Goal: Information Seeking & Learning: Learn about a topic

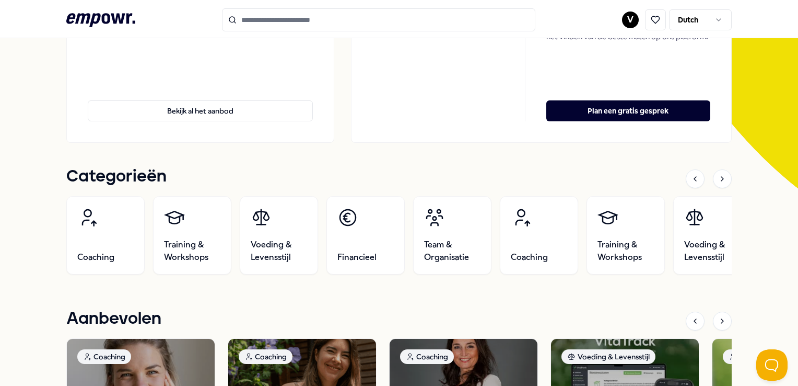
scroll to position [313, 0]
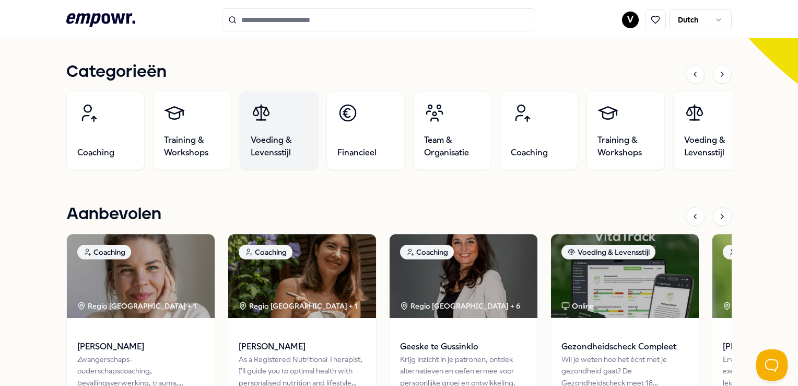
click at [259, 138] on span "Voeding & Levensstijl" at bounding box center [279, 146] width 56 height 25
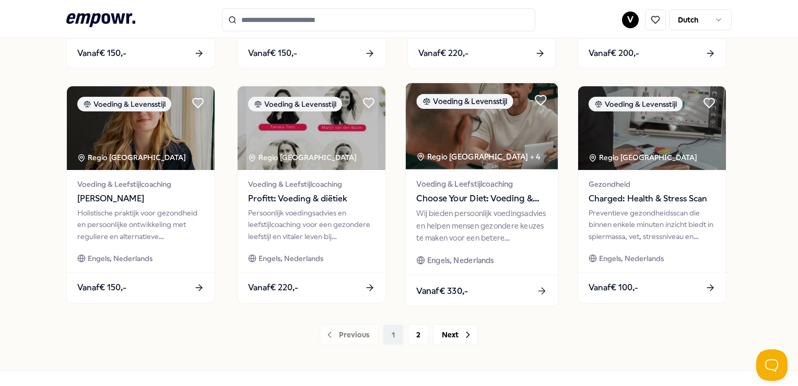
scroll to position [537, 0]
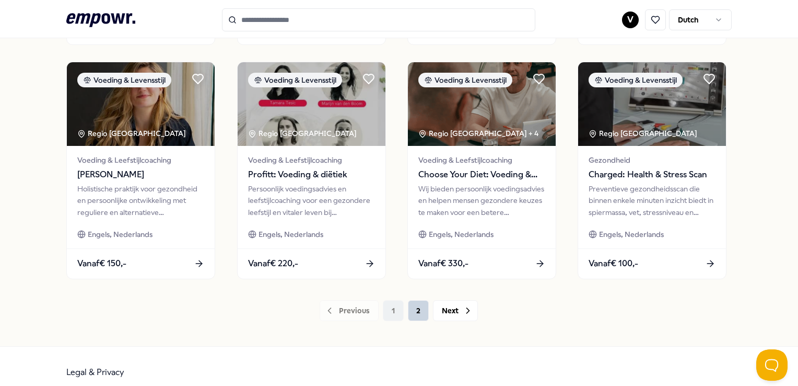
click at [416, 311] on button "2" at bounding box center [418, 310] width 21 height 21
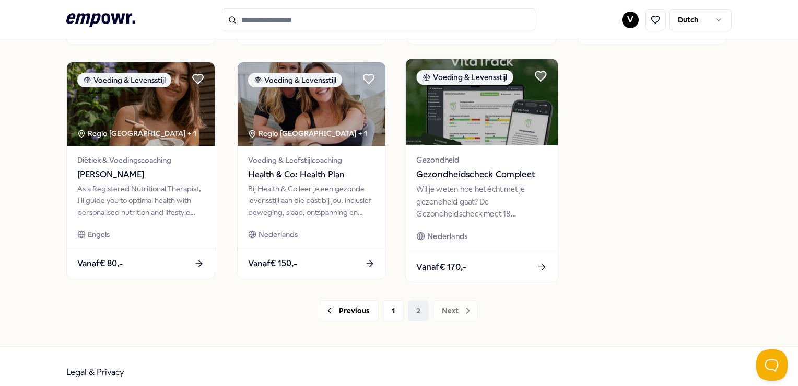
click at [515, 177] on span "Gezondheidscheck Compleet" at bounding box center [481, 175] width 131 height 14
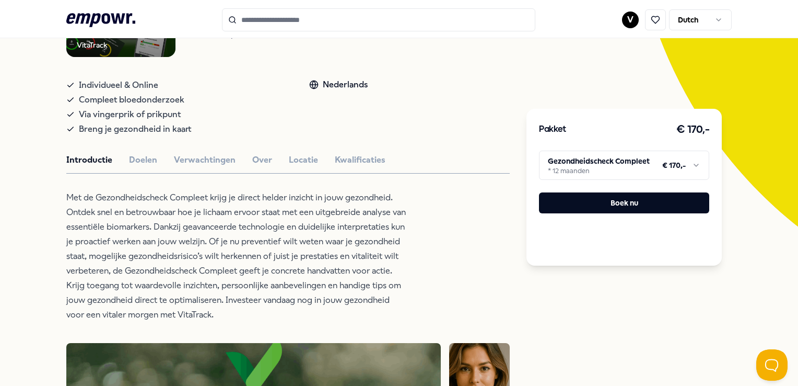
scroll to position [171, 0]
click at [257, 156] on button "Over" at bounding box center [262, 160] width 20 height 14
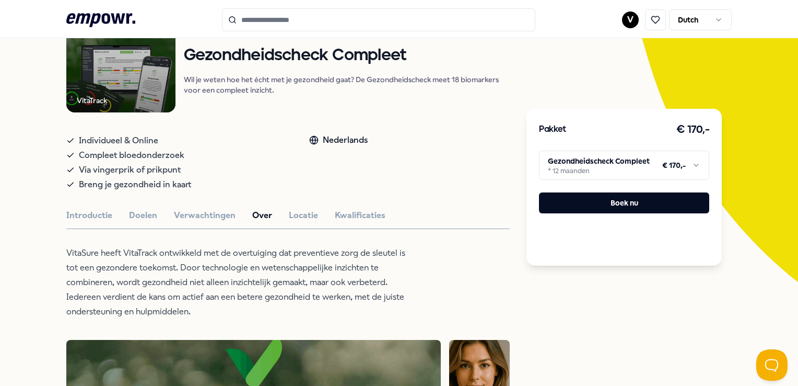
scroll to position [15, 0]
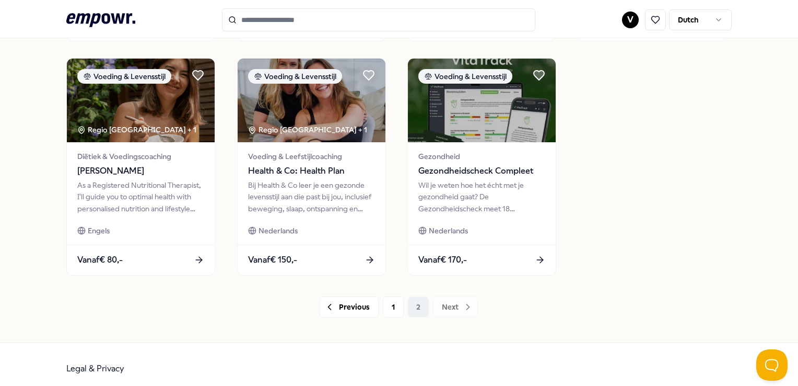
scroll to position [548, 0]
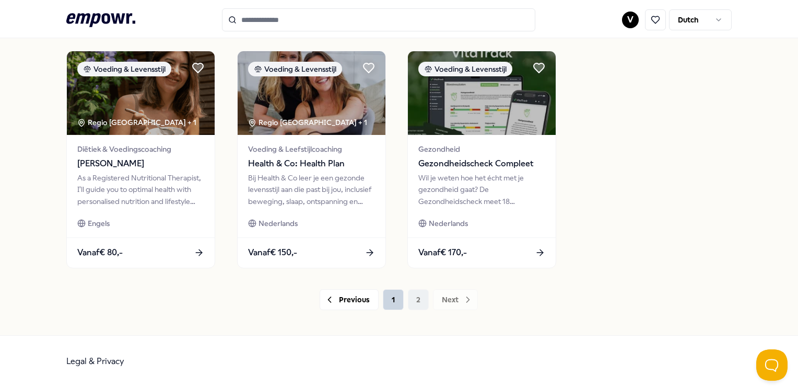
click at [391, 302] on button "1" at bounding box center [393, 299] width 21 height 21
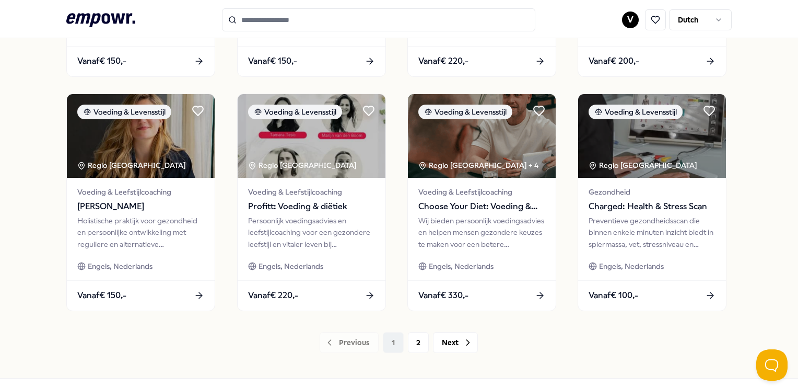
scroll to position [522, 0]
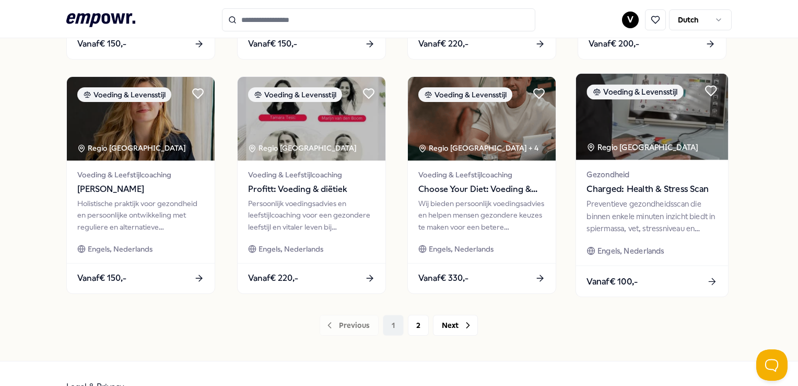
click at [639, 217] on div "Preventieve gezondheidsscan die binnen enkele minuten inzicht biedt in spiermas…" at bounding box center [652, 216] width 131 height 36
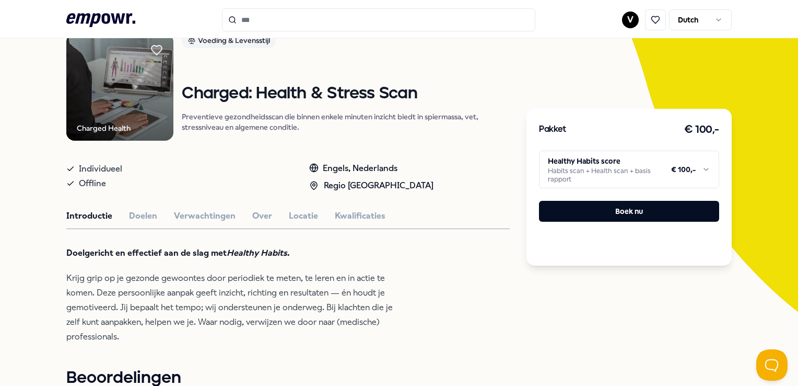
scroll to position [67, 0]
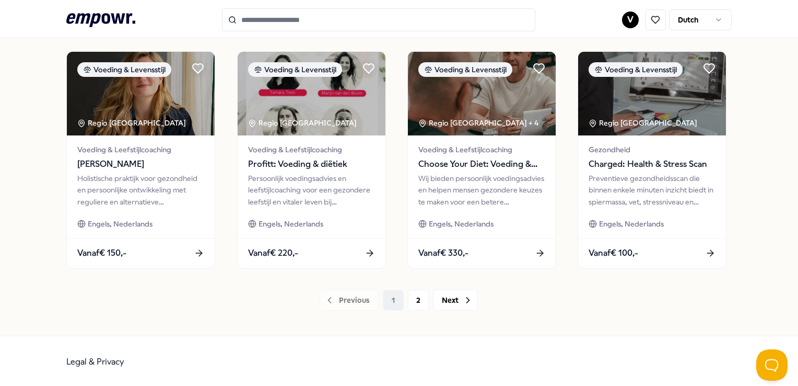
scroll to position [548, 0]
click at [412, 304] on button "2" at bounding box center [418, 299] width 21 height 21
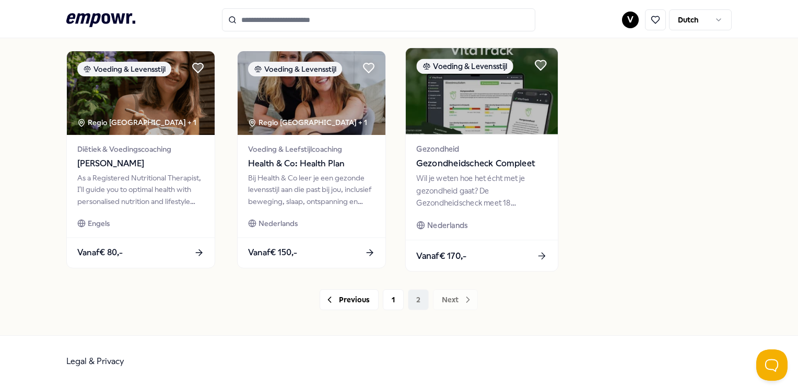
click at [469, 181] on div "Wil je weten hoe het écht met je gezondheid gaat? De Gezondheidscheck meet 18 b…" at bounding box center [481, 190] width 131 height 36
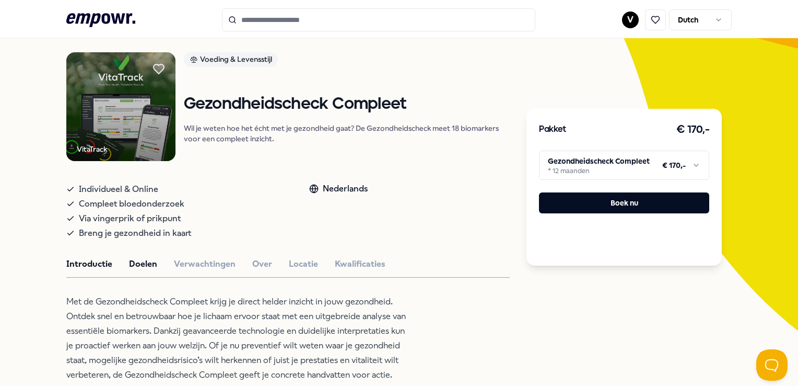
click at [148, 262] on button "Doelen" at bounding box center [143, 264] width 28 height 14
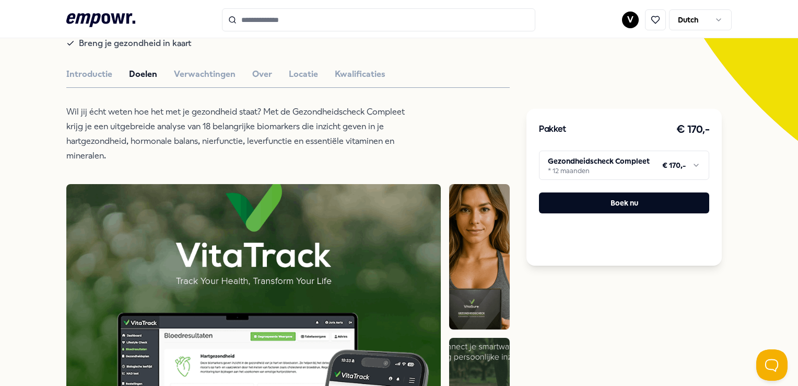
scroll to position [112, 0]
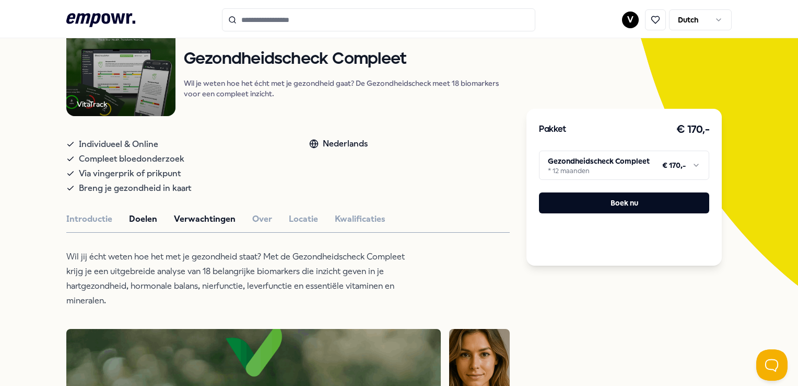
click at [207, 223] on button "Verwachtingen" at bounding box center [205, 219] width 62 height 14
click at [247, 214] on div "Introductie Doelen Verwachtingen Over Locatie Kwalificaties" at bounding box center [288, 219] width 444 height 14
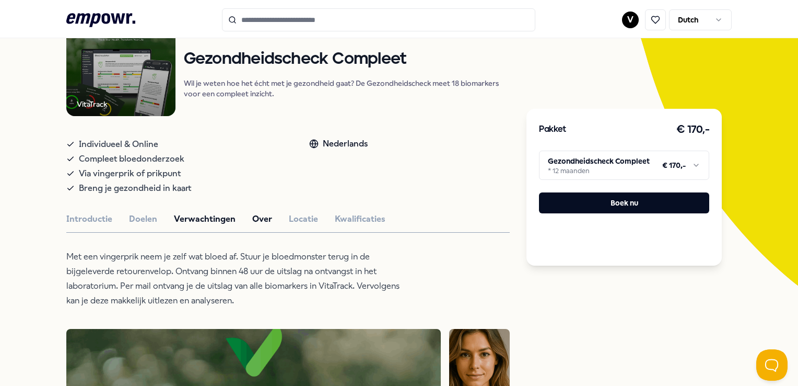
click at [255, 218] on button "Over" at bounding box center [262, 219] width 20 height 14
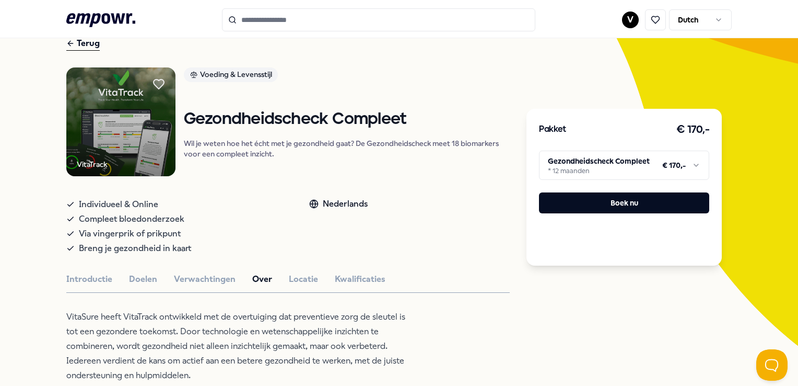
scroll to position [22, 0]
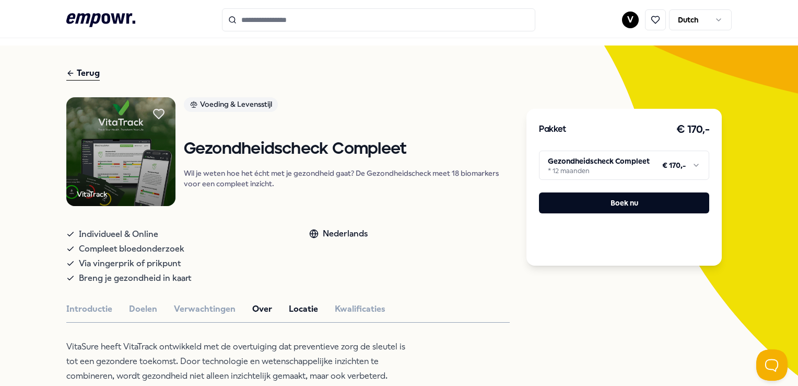
click at [307, 307] on button "Locatie" at bounding box center [303, 309] width 29 height 14
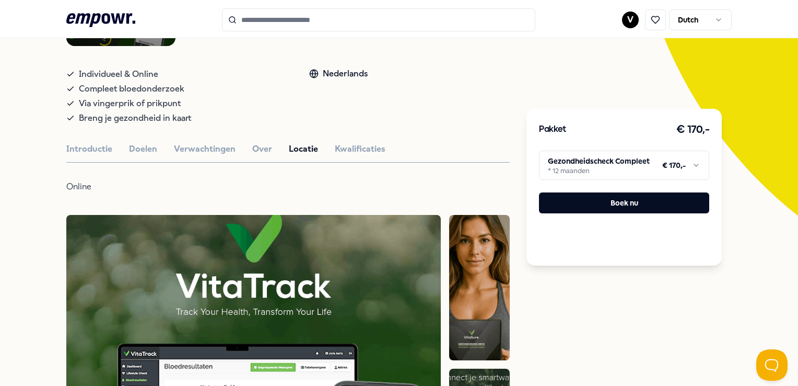
scroll to position [179, 0]
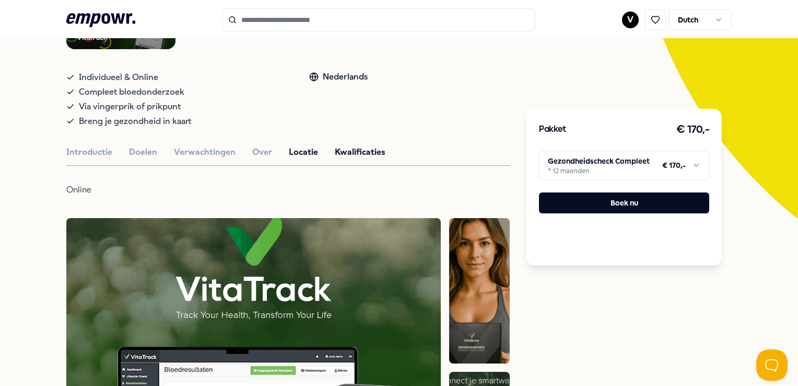
click at [343, 150] on button "Kwalificaties" at bounding box center [360, 152] width 51 height 14
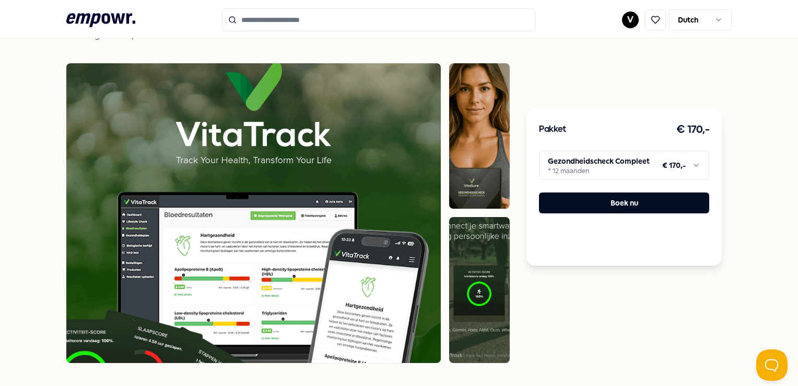
scroll to position [22, 0]
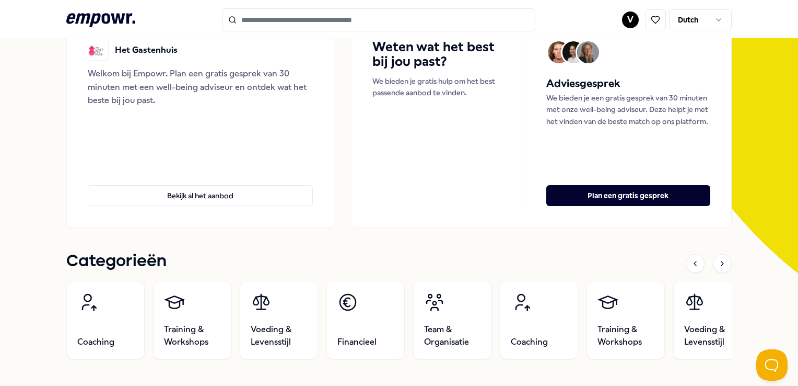
scroll to position [261, 0]
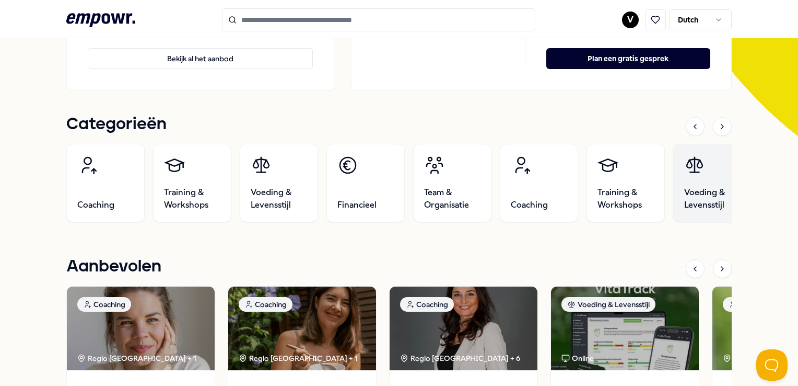
click at [712, 186] on span "Voeding & Levensstijl" at bounding box center [712, 198] width 56 height 25
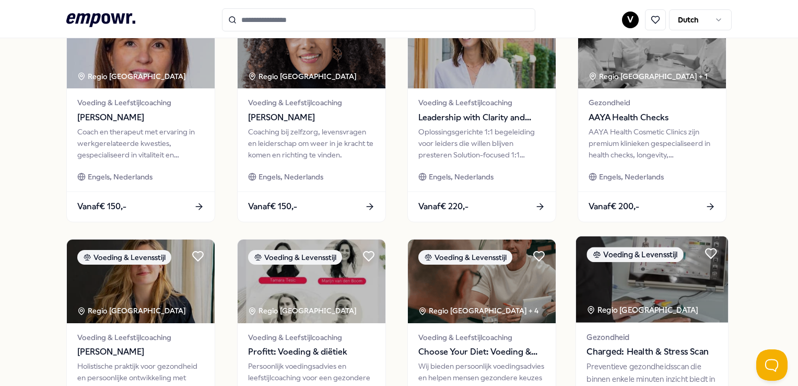
scroll to position [548, 0]
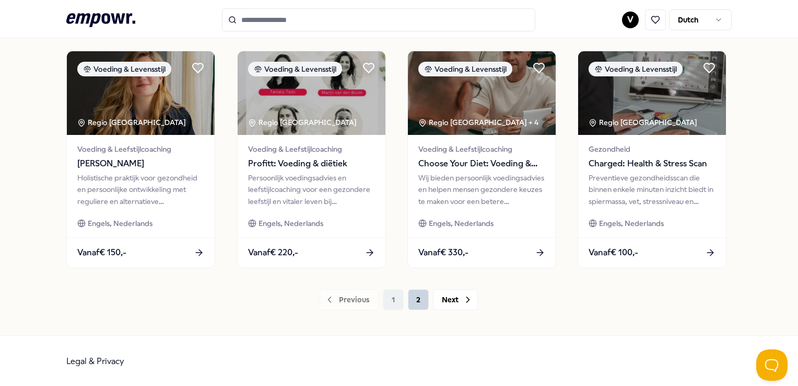
click at [415, 298] on button "2" at bounding box center [418, 299] width 21 height 21
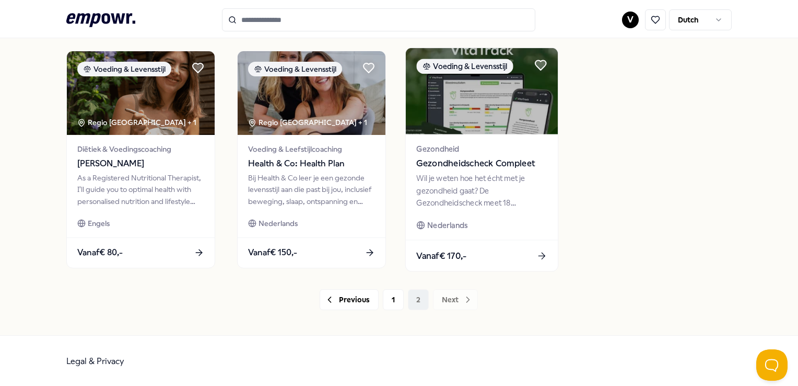
click at [447, 214] on div "Gezondheid Gezondheidscheck Compleet Wil je weten hoe het écht met je gezondhei…" at bounding box center [482, 187] width 152 height 106
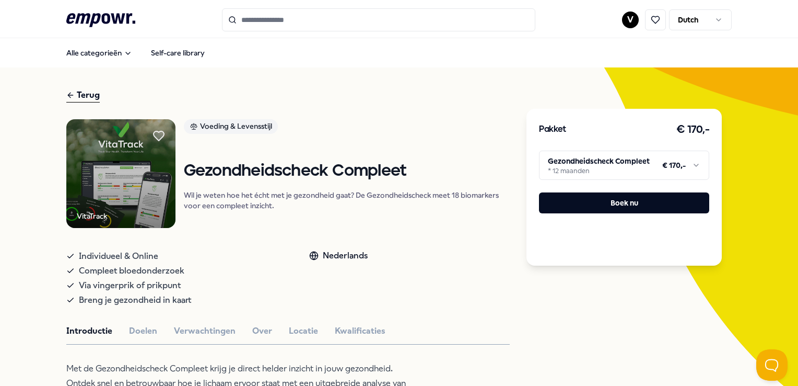
click at [403, 134] on link "Voeding & Levensstijl" at bounding box center [347, 128] width 326 height 18
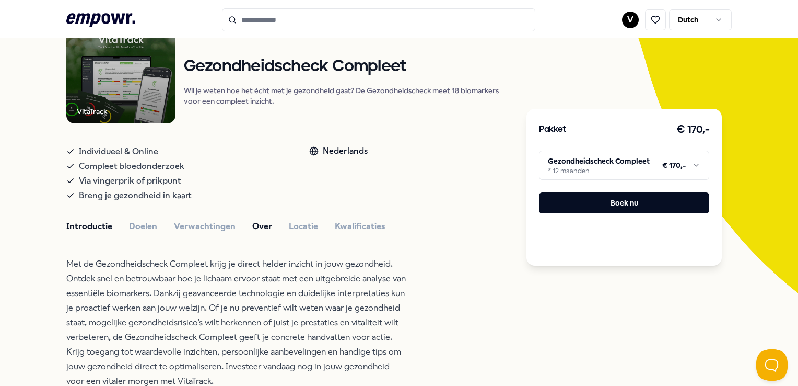
click at [255, 224] on button "Over" at bounding box center [262, 226] width 20 height 14
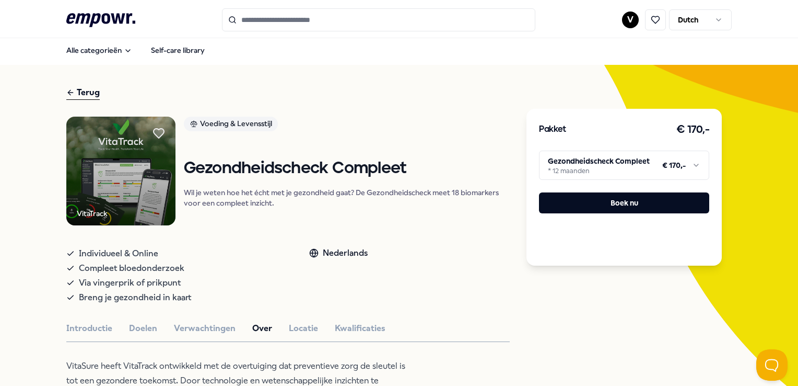
scroll to position [0, 0]
